Goal: Check status: Check status

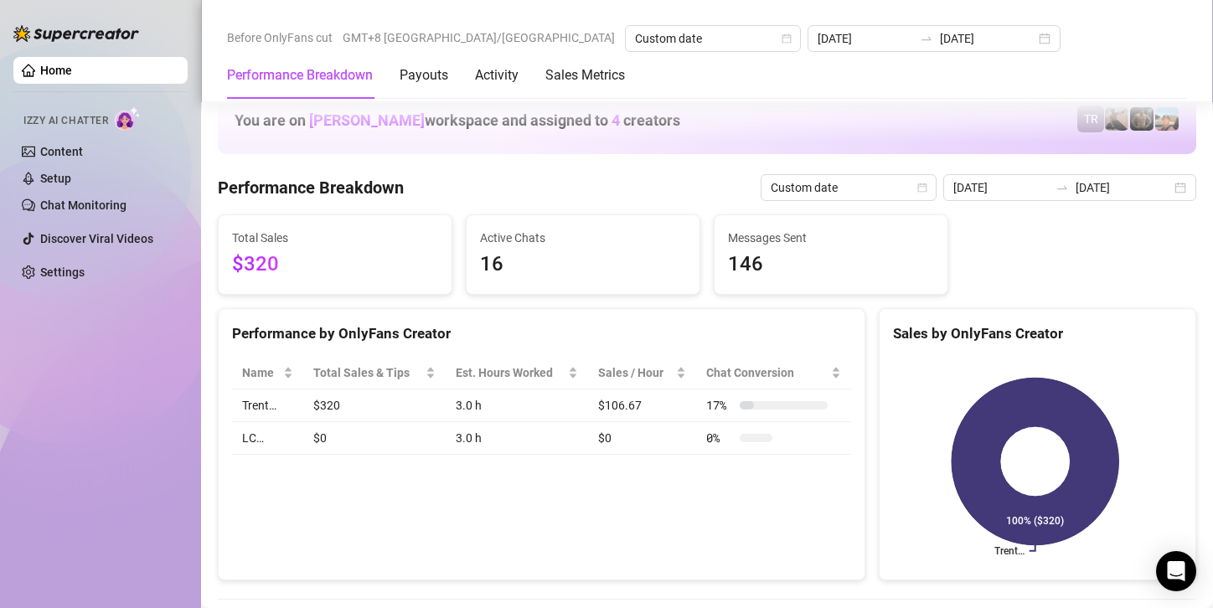
scroll to position [2178, 0]
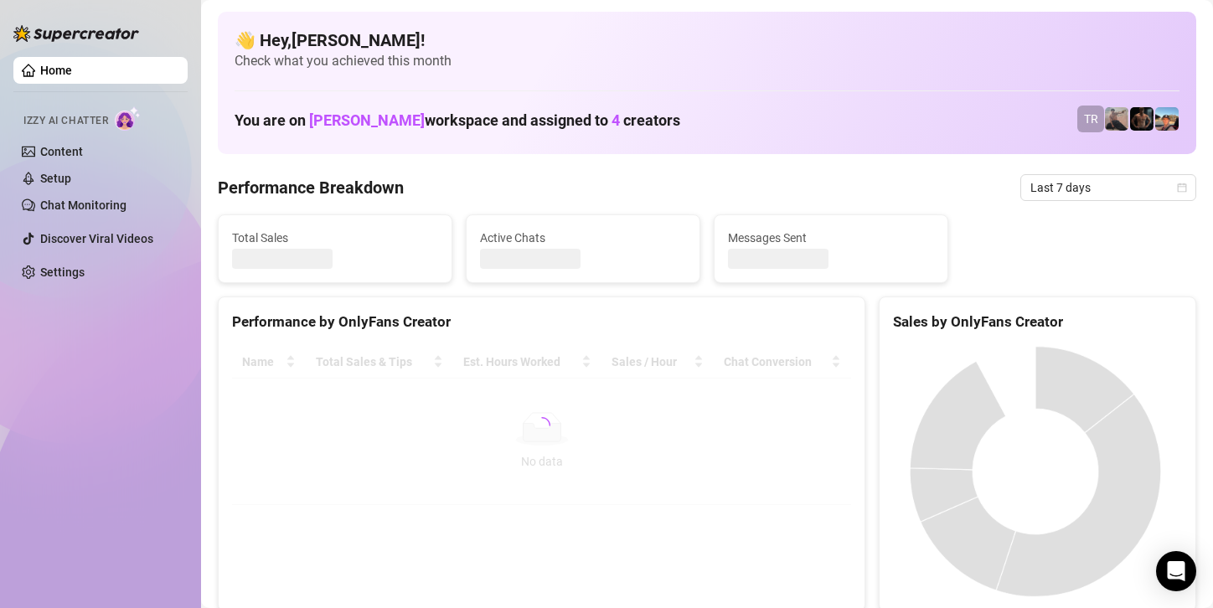
click at [324, 483] on div at bounding box center [541, 425] width 619 height 159
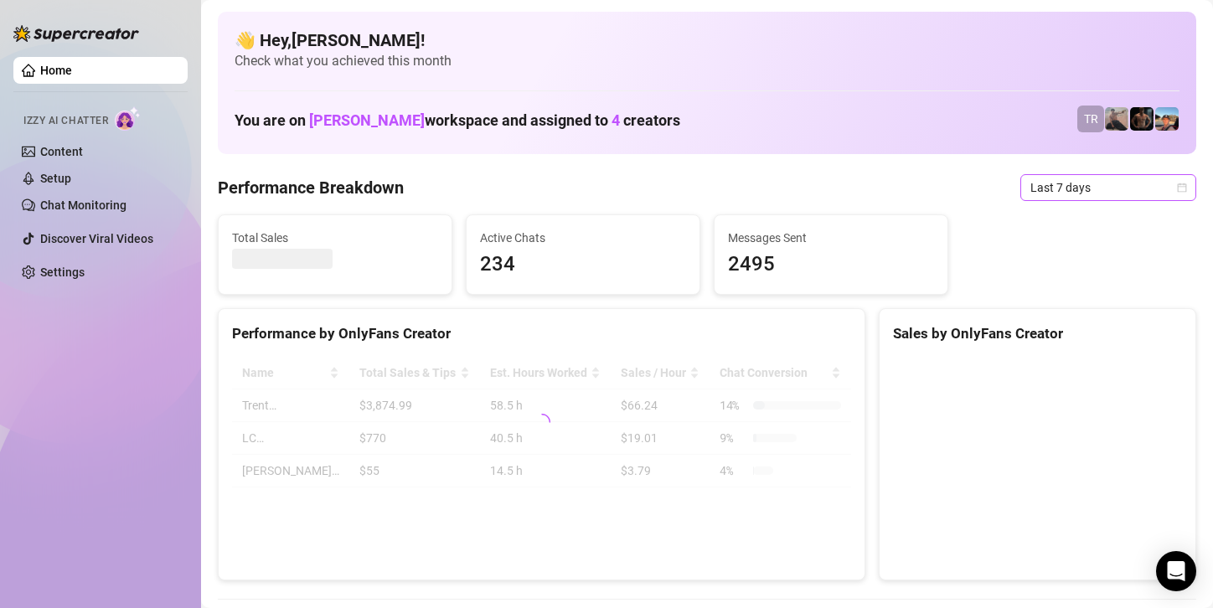
click at [1072, 186] on span "Last 7 days" at bounding box center [1109, 187] width 156 height 25
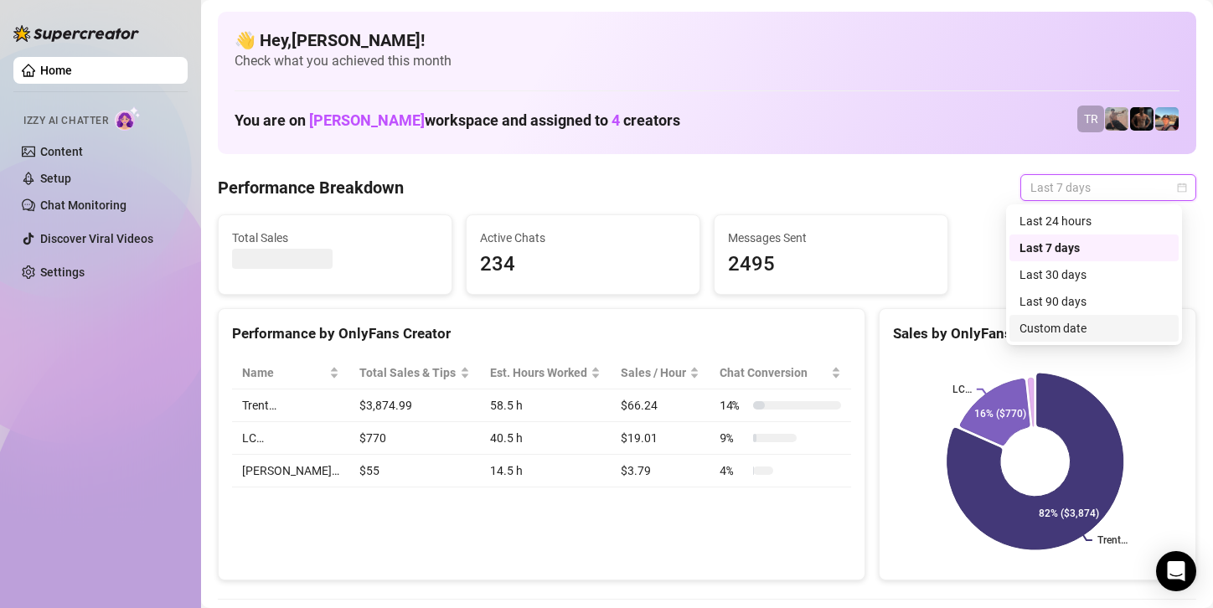
click at [1047, 322] on div "Custom date" at bounding box center [1094, 328] width 149 height 18
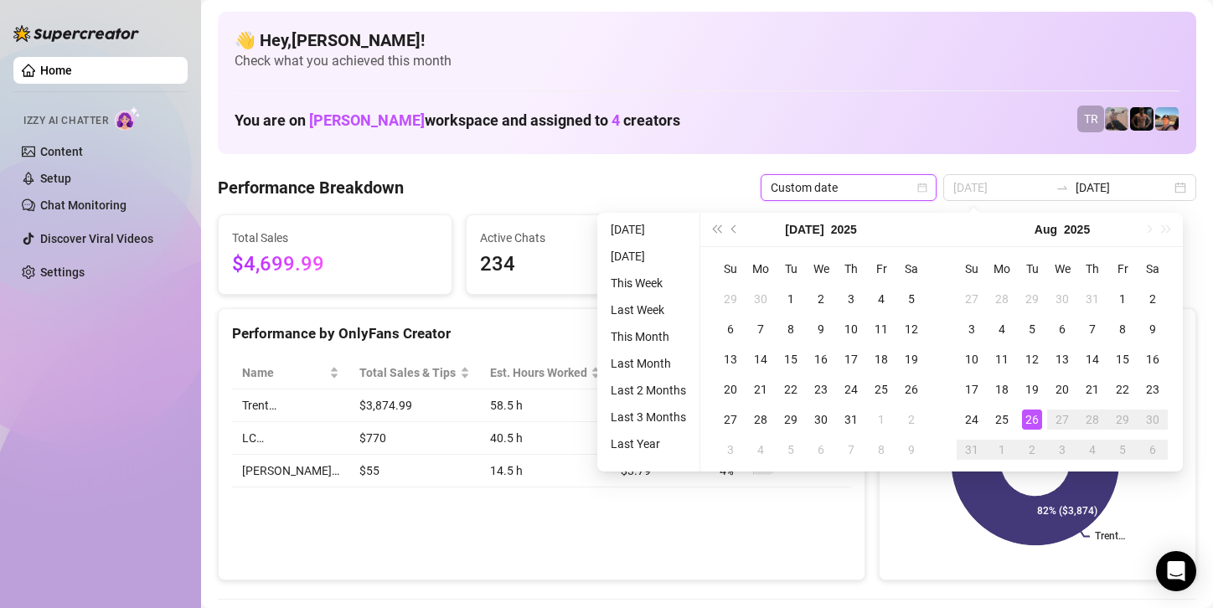
type input "[DATE]"
click at [1026, 432] on td "26" at bounding box center [1032, 420] width 30 height 30
click at [1031, 416] on div "26" at bounding box center [1032, 420] width 20 height 20
click at [1031, 416] on icon at bounding box center [1035, 462] width 167 height 167
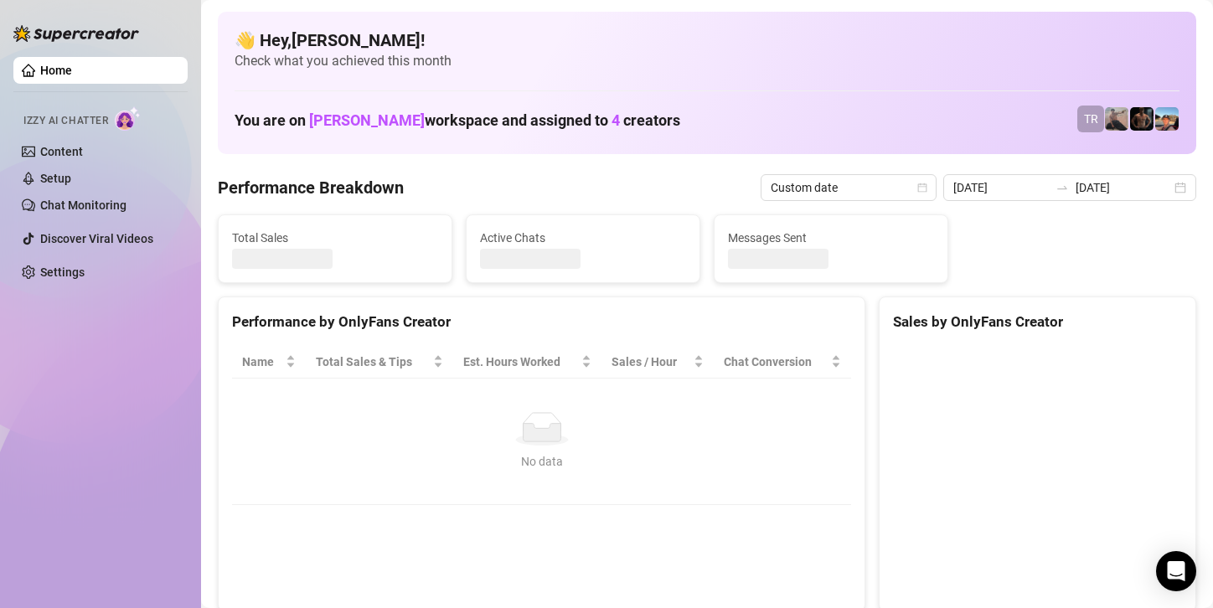
type input "[DATE]"
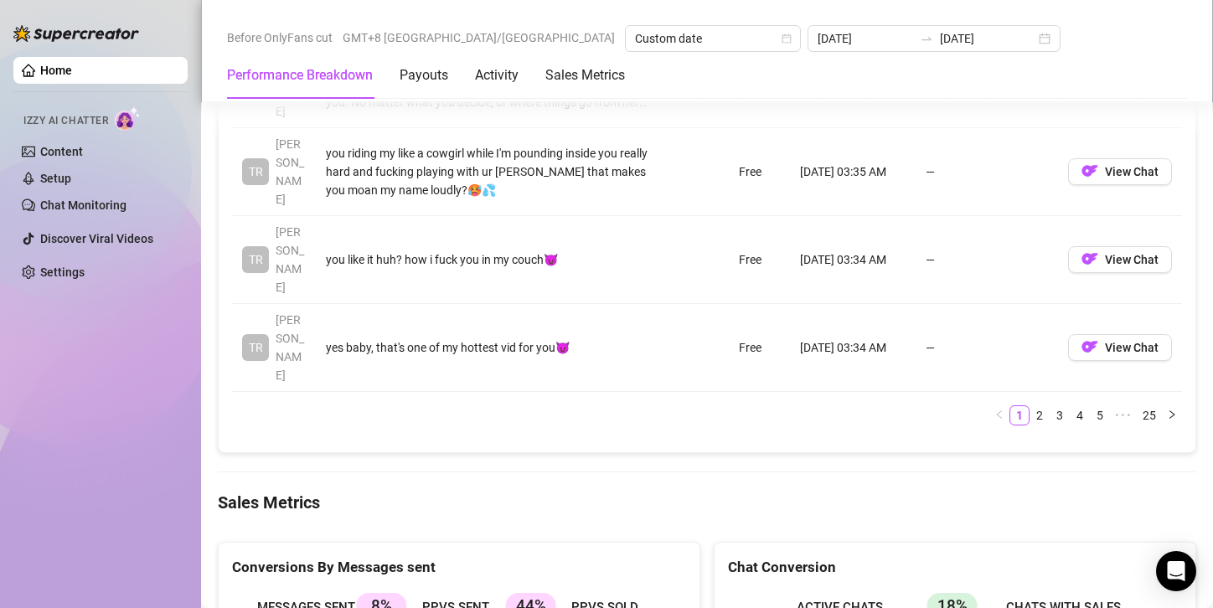
scroll to position [2262, 0]
